Goal: Task Accomplishment & Management: Manage account settings

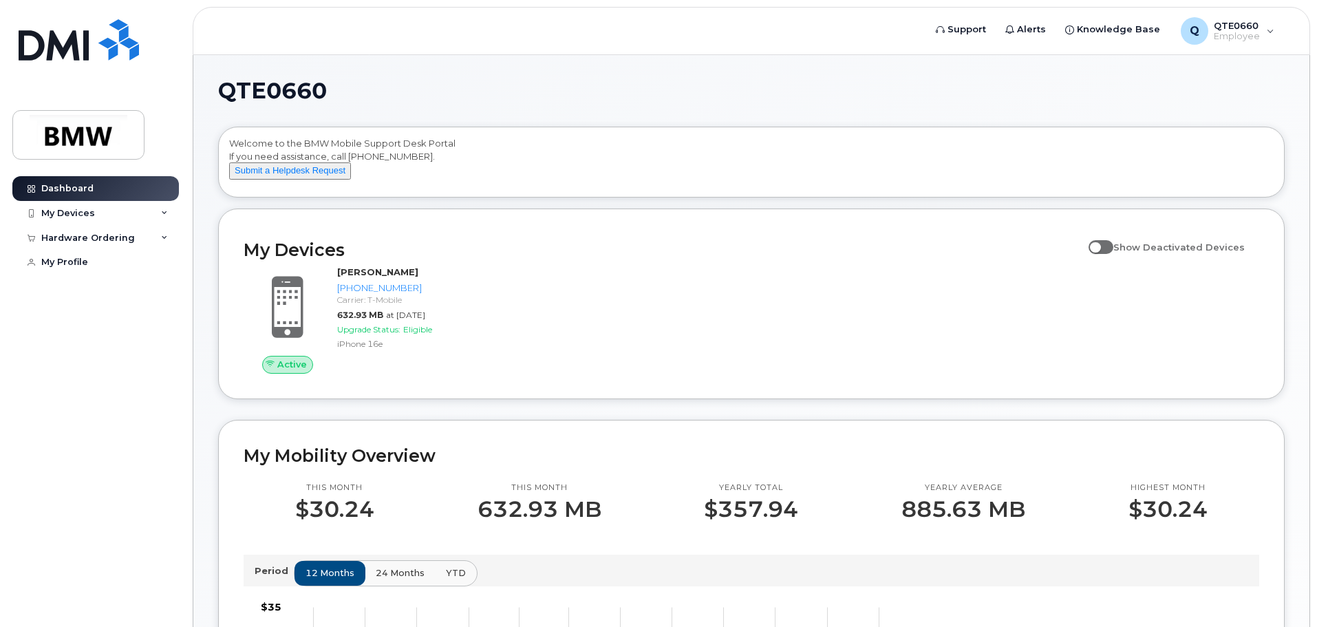
click at [1109, 254] on span at bounding box center [1100, 247] width 25 height 14
click at [1099, 245] on input "Show Deactivated Devices" at bounding box center [1093, 239] width 11 height 11
click at [1110, 254] on span at bounding box center [1100, 247] width 25 height 14
click at [1099, 245] on input "Show Deactivated Devices" at bounding box center [1093, 239] width 11 height 11
checkbox input "false"
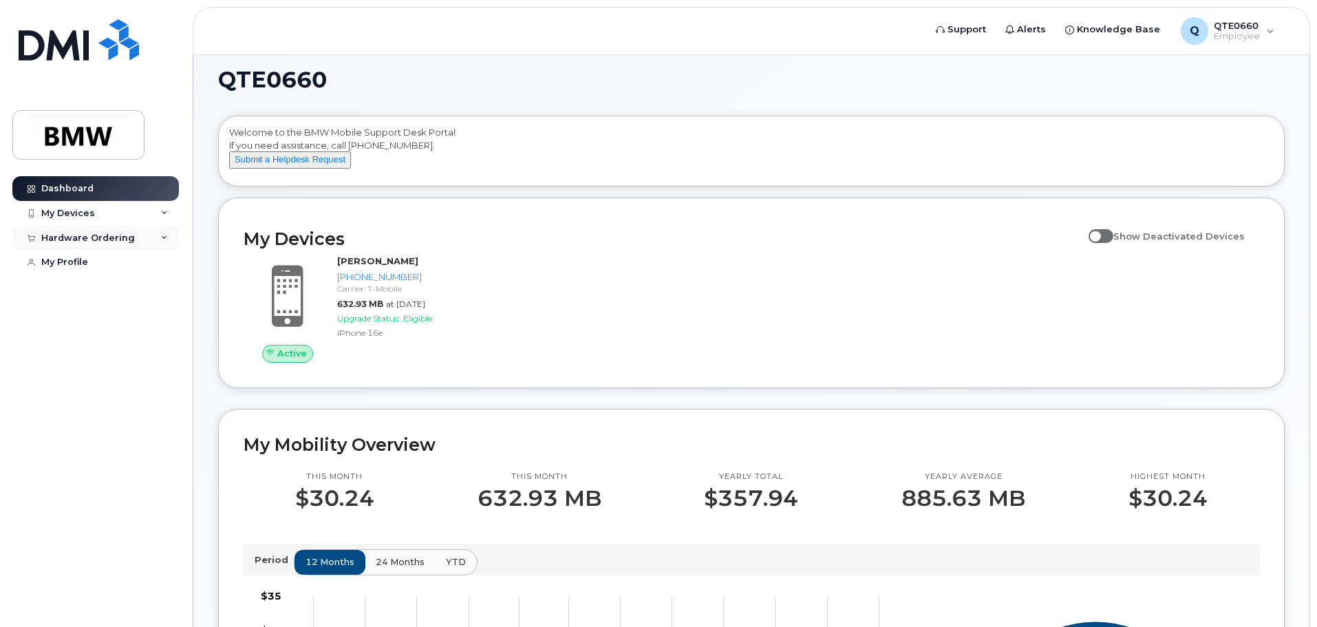
scroll to position [1, 0]
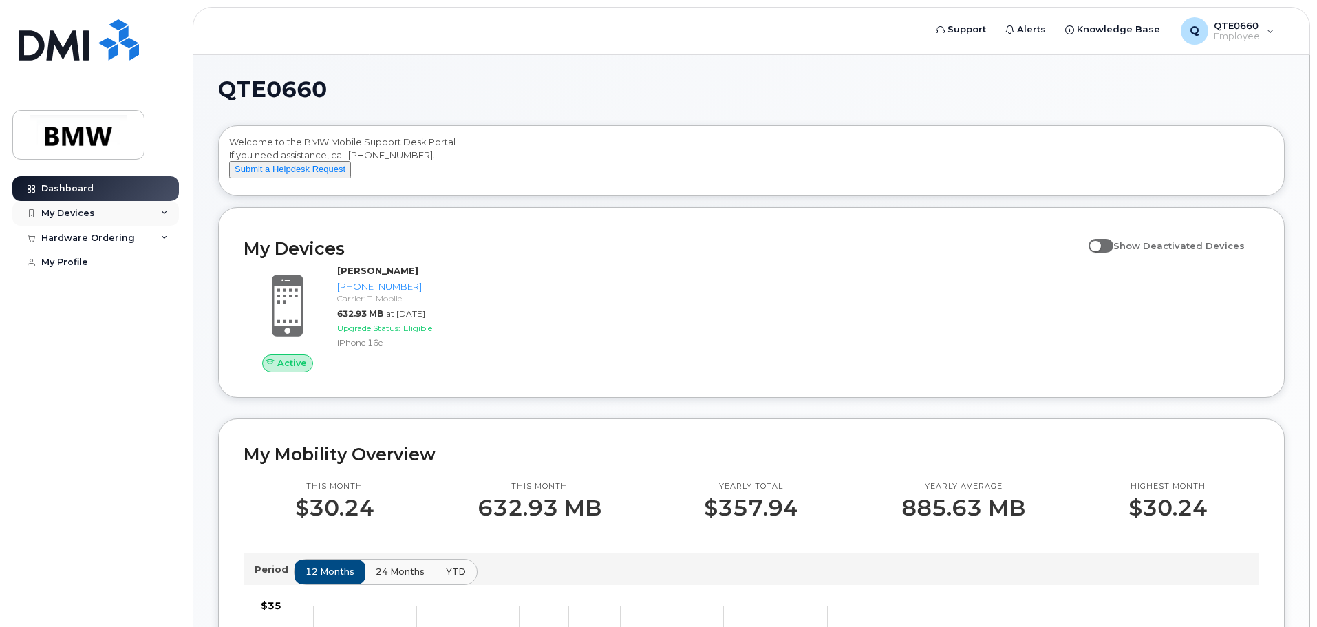
click at [149, 212] on div "My Devices" at bounding box center [95, 213] width 166 height 25
click at [110, 319] on div "Hardware Ordering" at bounding box center [95, 327] width 166 height 25
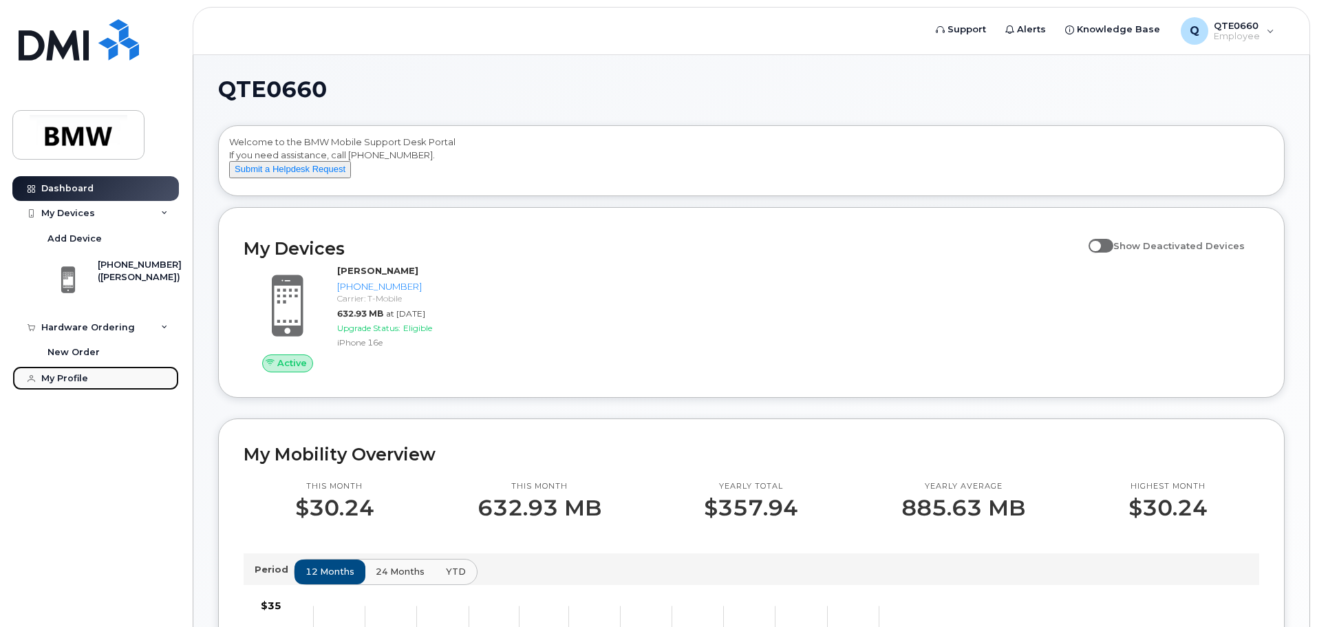
click at [75, 380] on div "My Profile" at bounding box center [64, 378] width 47 height 11
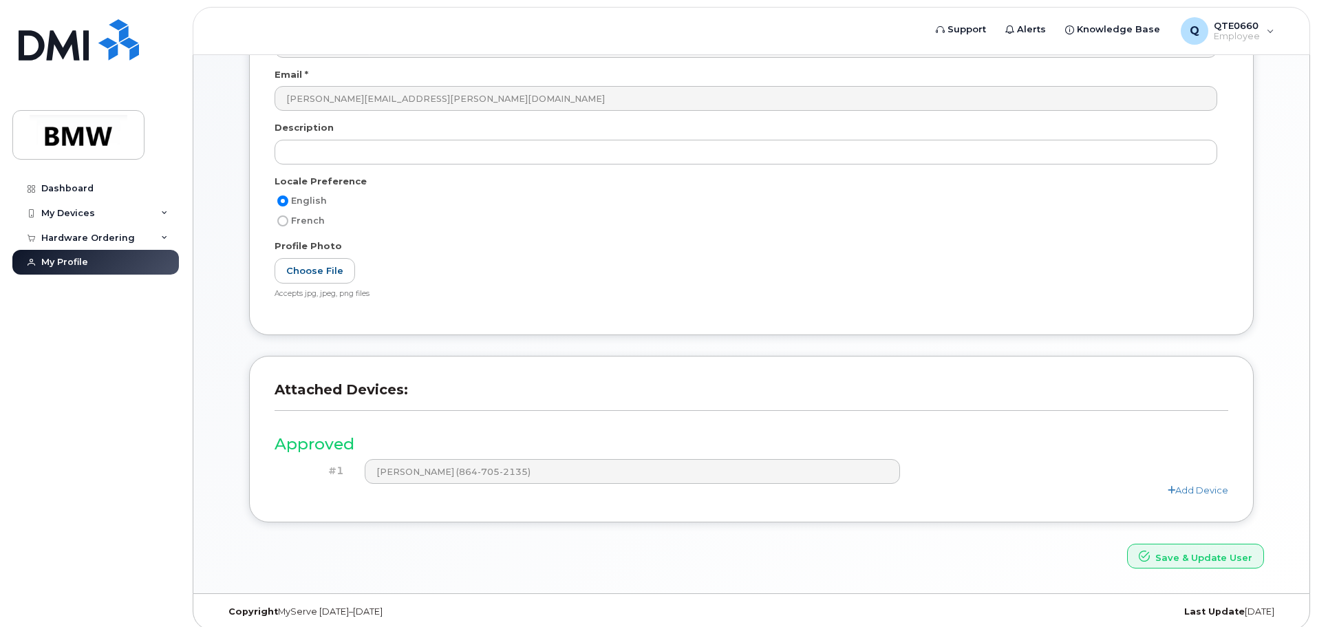
scroll to position [261, 0]
